Goal: Task Accomplishment & Management: Manage account settings

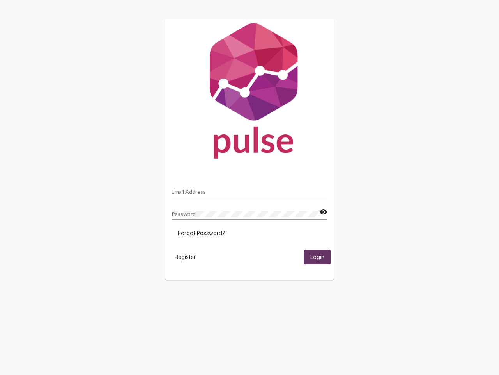
click at [250, 189] on input "Email Address" at bounding box center [250, 191] width 156 height 6
click at [323, 212] on mat-icon "visibility" at bounding box center [324, 211] width 8 height 9
click at [201, 233] on span "Forgot Password?" at bounding box center [201, 232] width 47 height 7
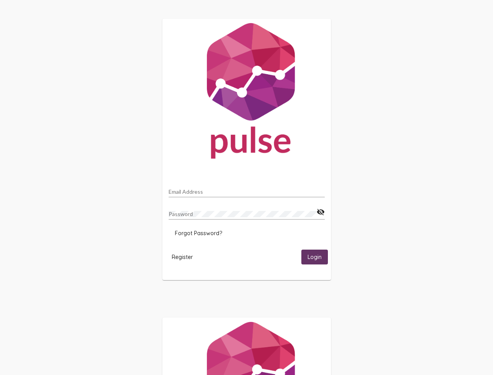
click at [185, 256] on span "Register" at bounding box center [182, 256] width 21 height 7
